Goal: Complete application form: Complete application form

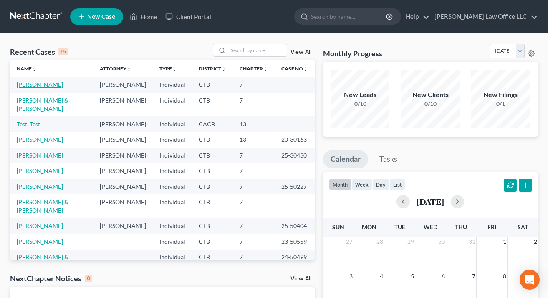
click at [44, 86] on link "[PERSON_NAME]" at bounding box center [40, 84] width 46 height 7
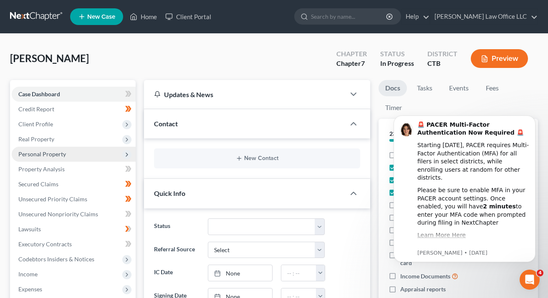
click at [53, 151] on span "Personal Property" at bounding box center [42, 154] width 48 height 7
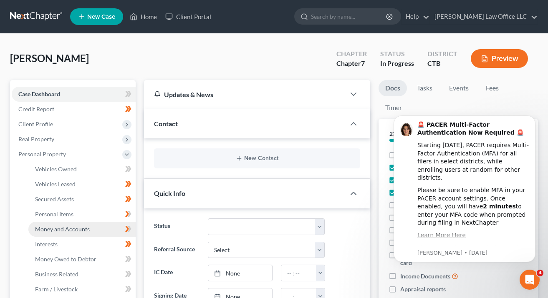
click at [68, 230] on span "Money and Accounts" at bounding box center [62, 229] width 55 height 7
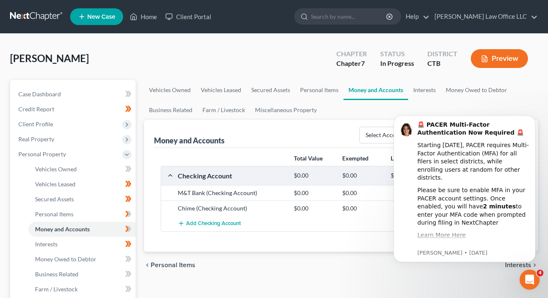
click at [305, 273] on div "chevron_left Personal Items Interests chevron_right" at bounding box center [341, 265] width 394 height 27
click at [530, 276] on icon "Open Intercom Messenger" at bounding box center [530, 280] width 14 height 14
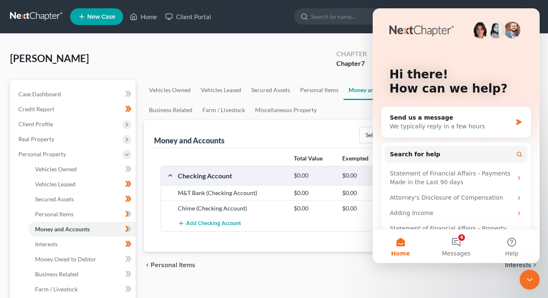
click at [526, 279] on icon "Close Intercom Messenger" at bounding box center [530, 280] width 10 height 10
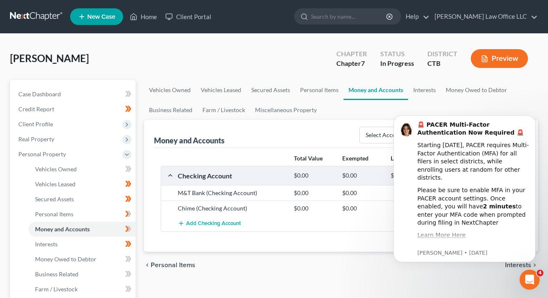
click at [532, 282] on icon "Open Intercom Messenger" at bounding box center [530, 280] width 14 height 14
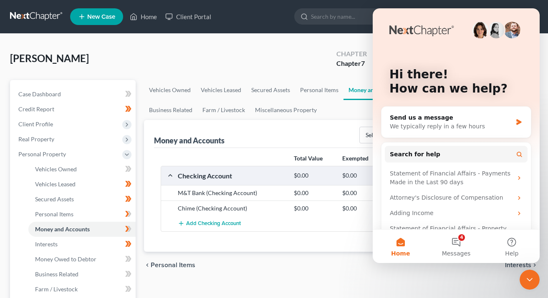
click at [317, 254] on div "chevron_left Personal Items Interests chevron_right" at bounding box center [341, 265] width 394 height 27
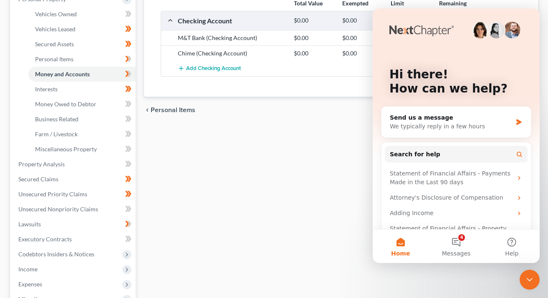
scroll to position [165, 0]
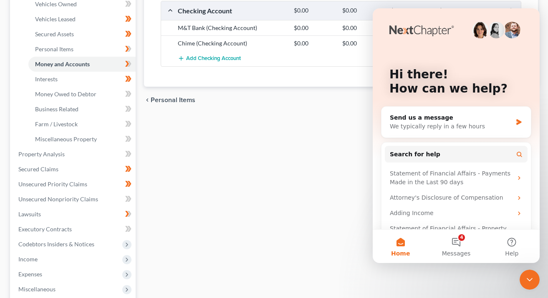
click at [535, 282] on div "Close Intercom Messenger" at bounding box center [530, 280] width 20 height 20
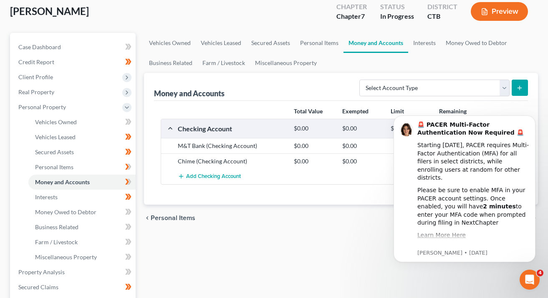
scroll to position [0, 0]
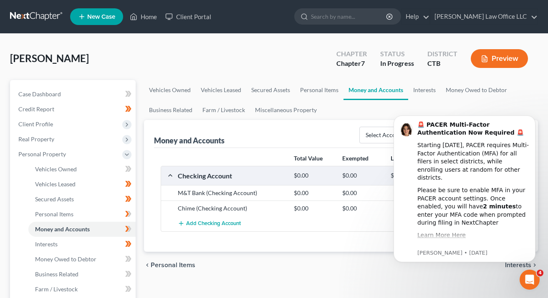
click at [39, 14] on link at bounding box center [36, 16] width 53 height 15
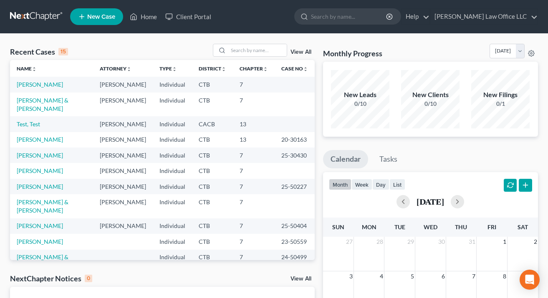
click at [101, 10] on link "New Case" at bounding box center [96, 16] width 53 height 17
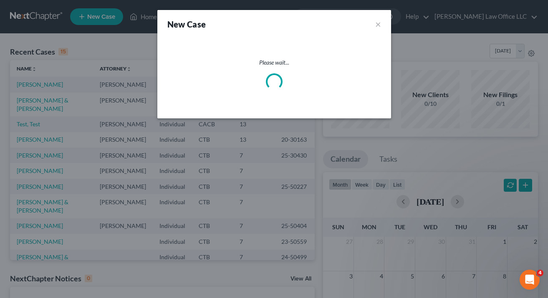
select select "12"
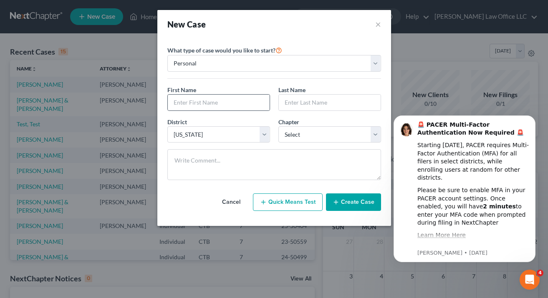
click at [212, 94] on div at bounding box center [218, 102] width 103 height 17
click at [199, 105] on input "text" at bounding box center [219, 103] width 102 height 16
type input "[PERSON_NAME]"
click at [318, 106] on input "text" at bounding box center [330, 103] width 102 height 16
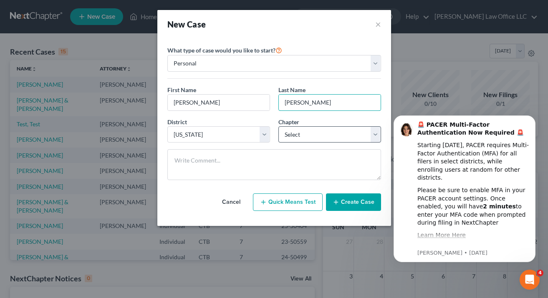
type input "[PERSON_NAME]"
click at [336, 135] on select "Select 7 11 12 13" at bounding box center [329, 134] width 103 height 17
select select "0"
click at [350, 200] on button "Create Case" at bounding box center [353, 203] width 55 height 18
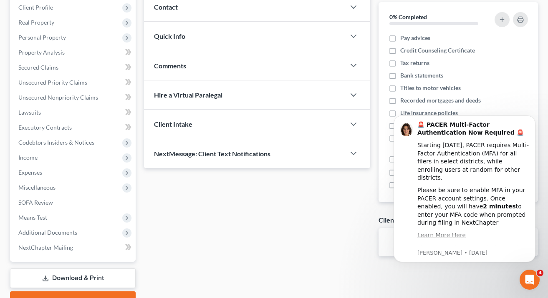
scroll to position [159, 0]
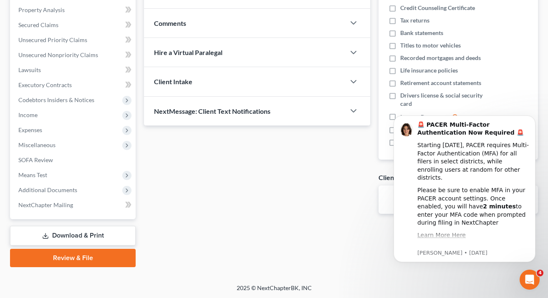
click at [383, 204] on div "No client documents yet." at bounding box center [458, 200] width 159 height 28
click html "🚨 PACER Multi-Factor Authentication Now Required 🚨 Starting [DATE], PACER requi…"
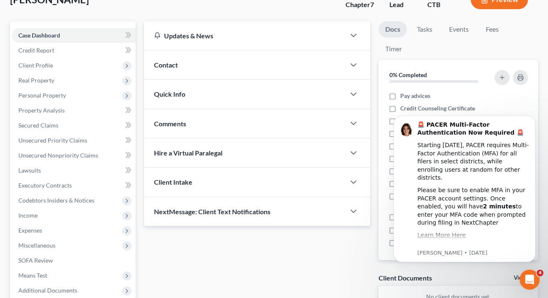
scroll to position [57, 0]
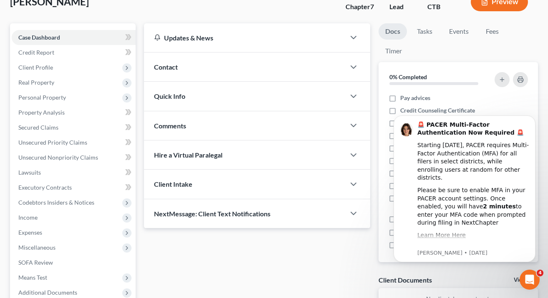
click at [515, 280] on link "View All" at bounding box center [524, 281] width 21 height 6
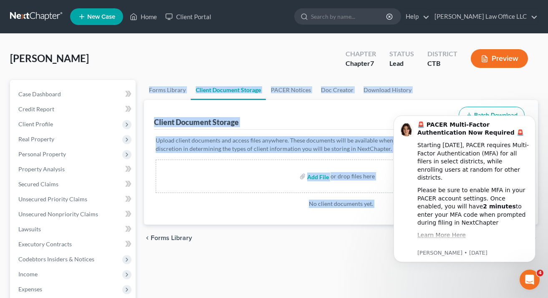
click at [313, 175] on input "file" at bounding box center [317, 176] width 20 height 15
type input "C:\fakepath\Credit Report Authorization.docx"
